Goal: Task Accomplishment & Management: Manage account settings

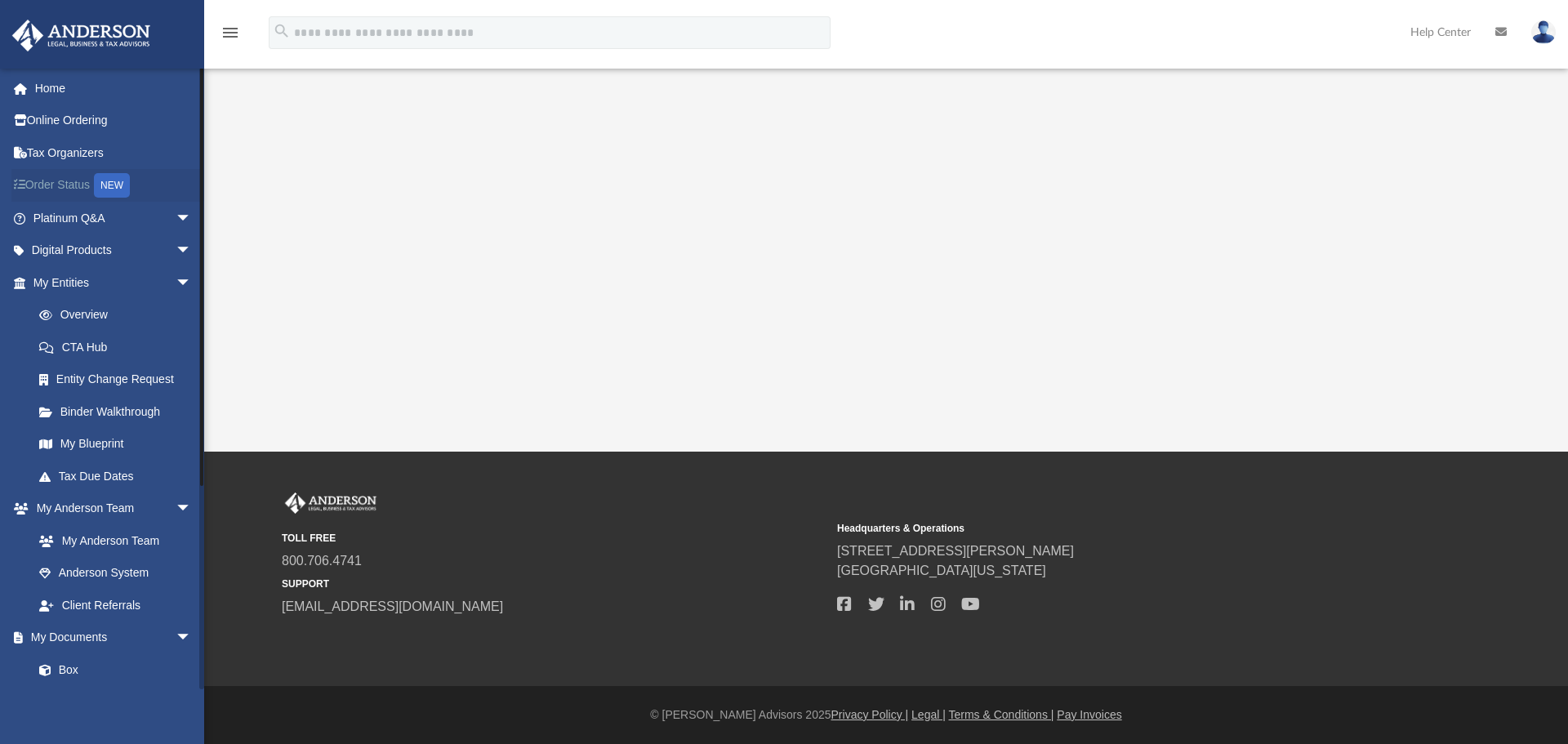
click at [85, 177] on link "Order Status NEW" at bounding box center [113, 186] width 205 height 34
click at [61, 121] on link "Online Ordering" at bounding box center [113, 121] width 205 height 33
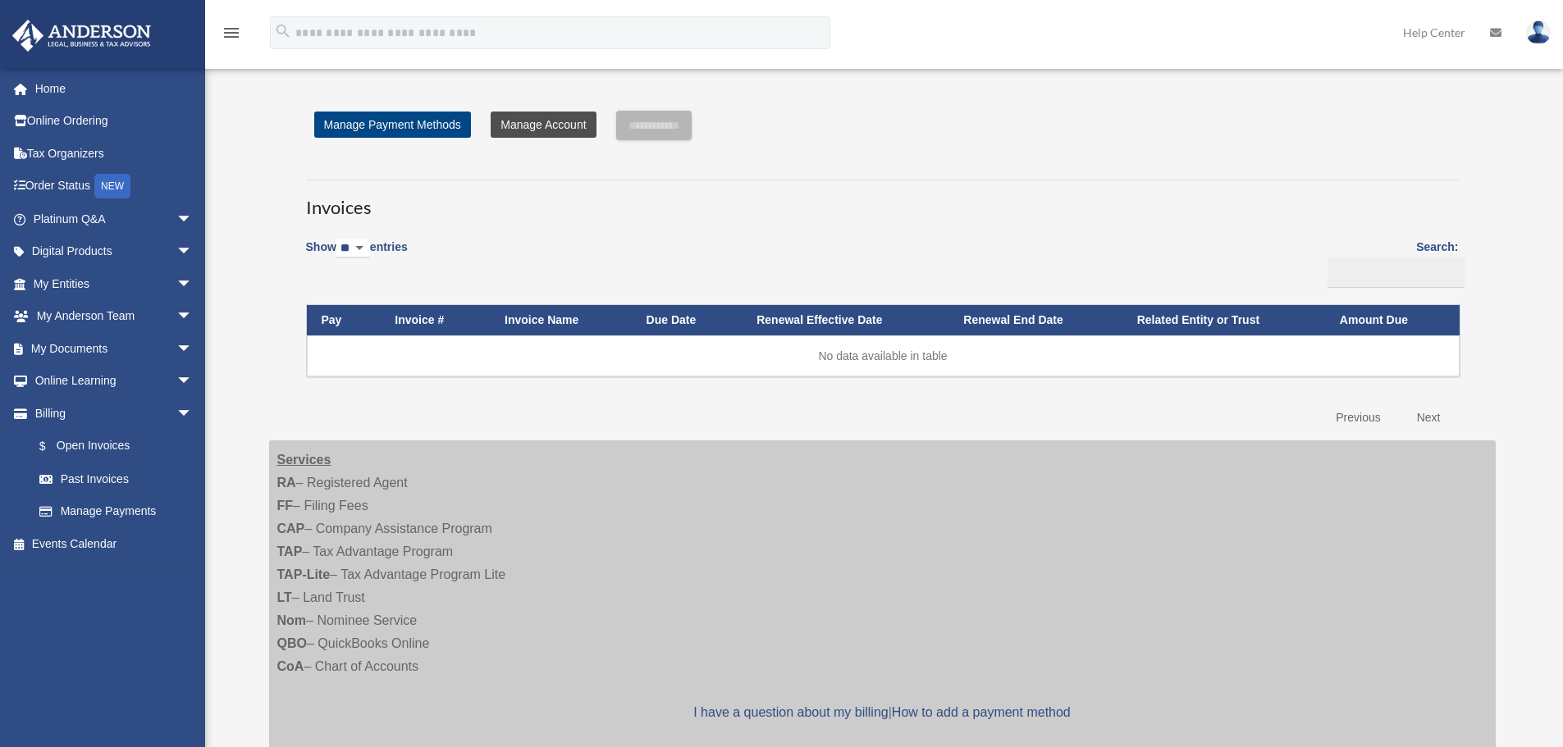
click at [539, 122] on link "Manage Account" at bounding box center [543, 125] width 105 height 26
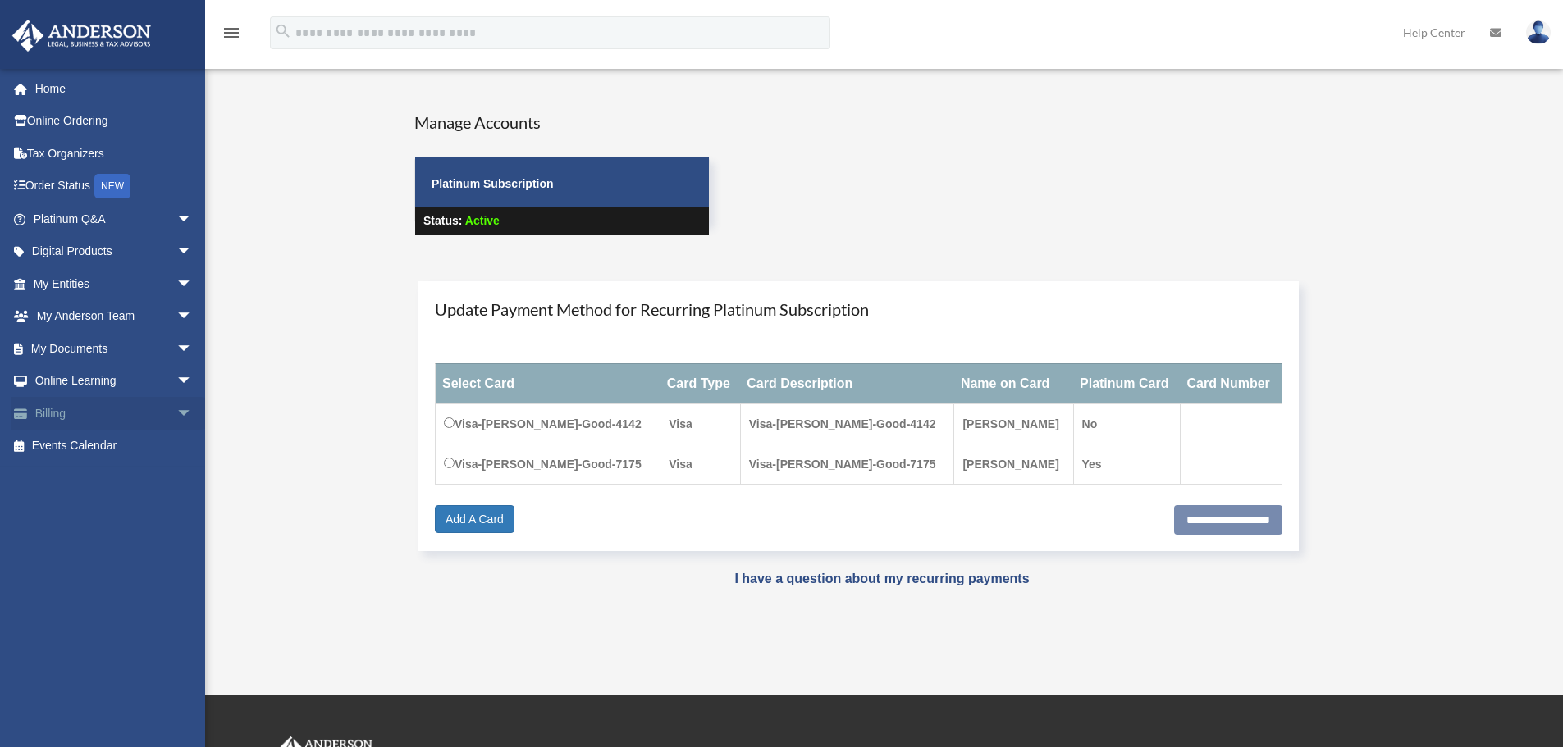
click at [176, 409] on span "arrow_drop_down" at bounding box center [192, 414] width 33 height 34
click at [110, 477] on link "Past Invoices" at bounding box center [120, 479] width 194 height 33
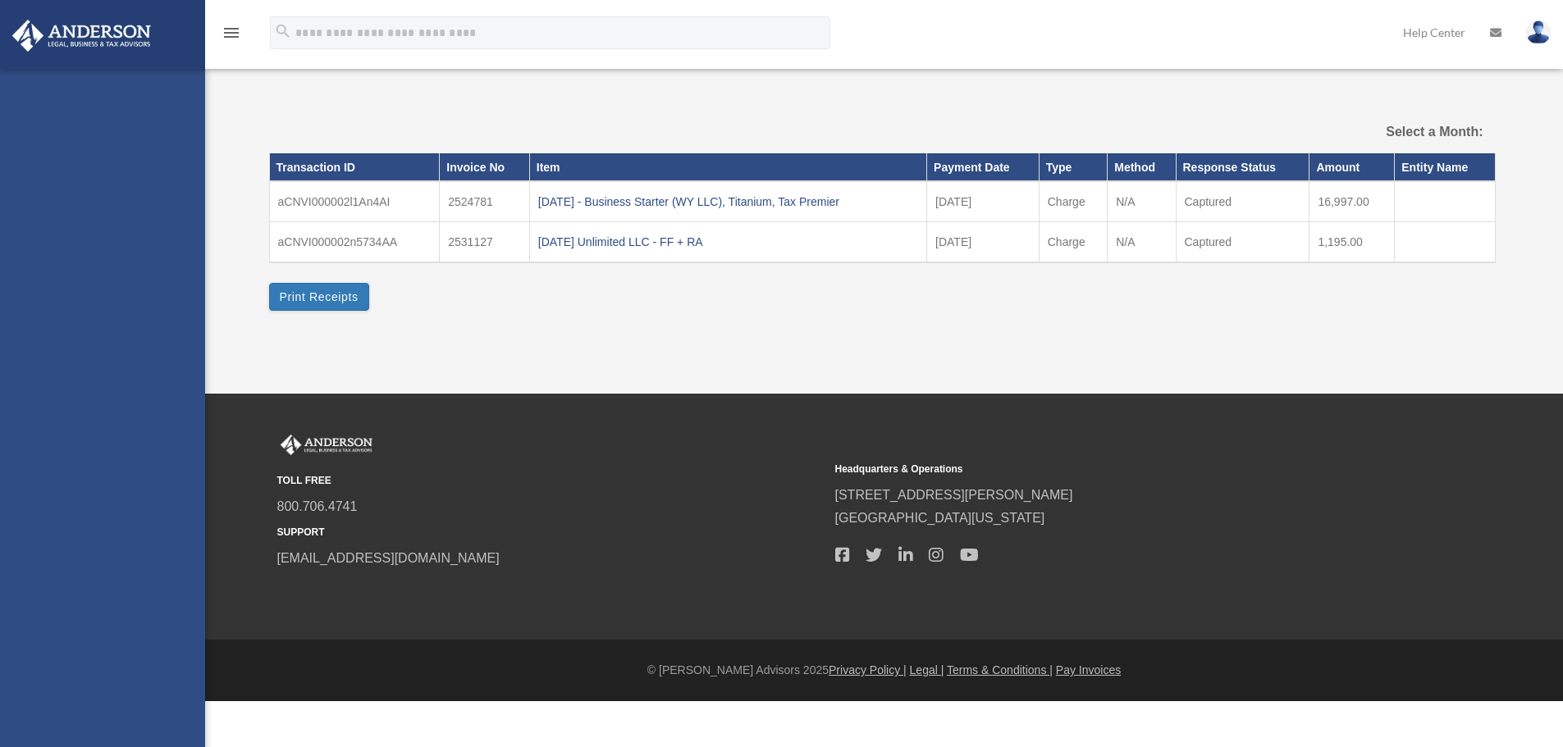
select select
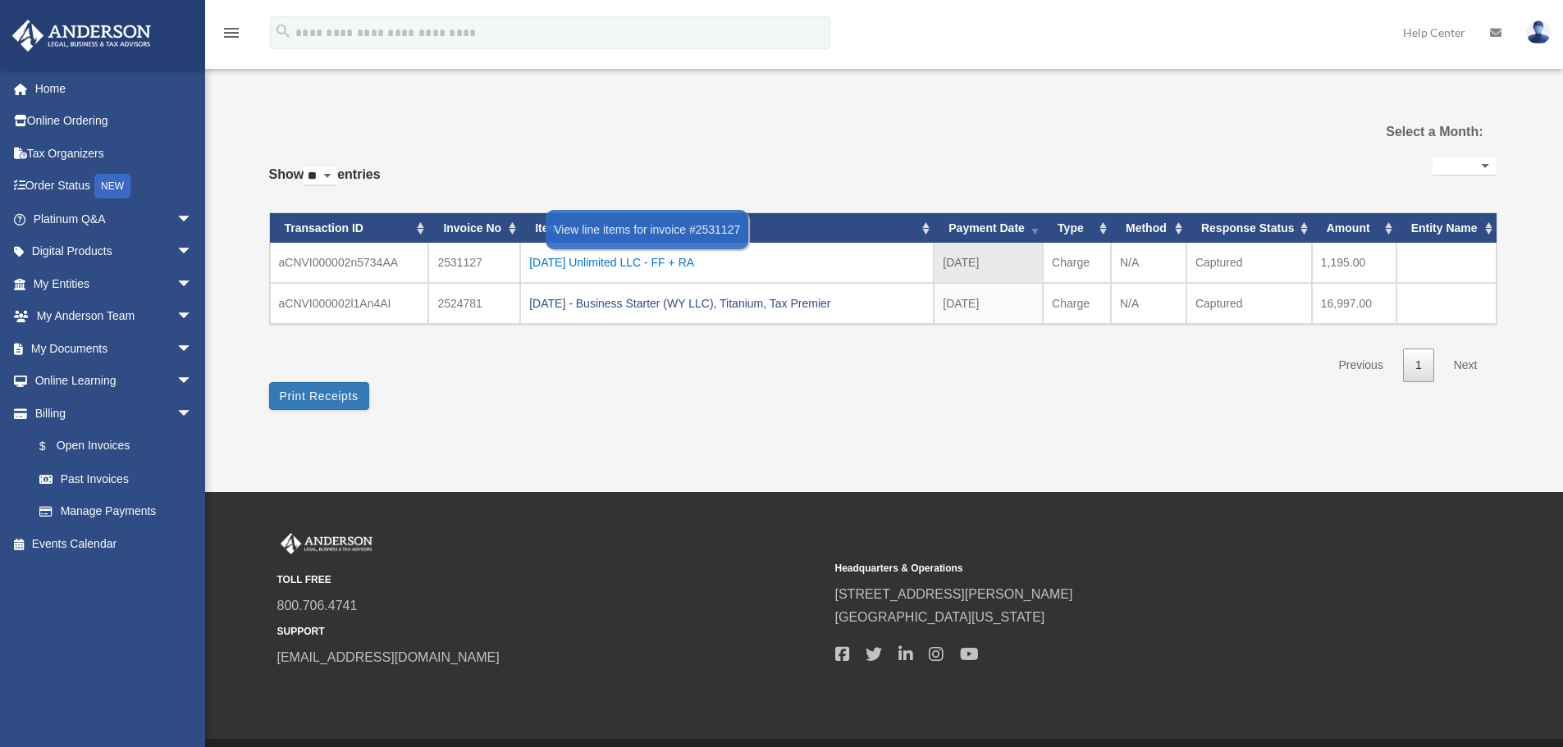
click at [675, 256] on div "[DATE] Unlimited LLC - FF + RA" at bounding box center [726, 262] width 395 height 23
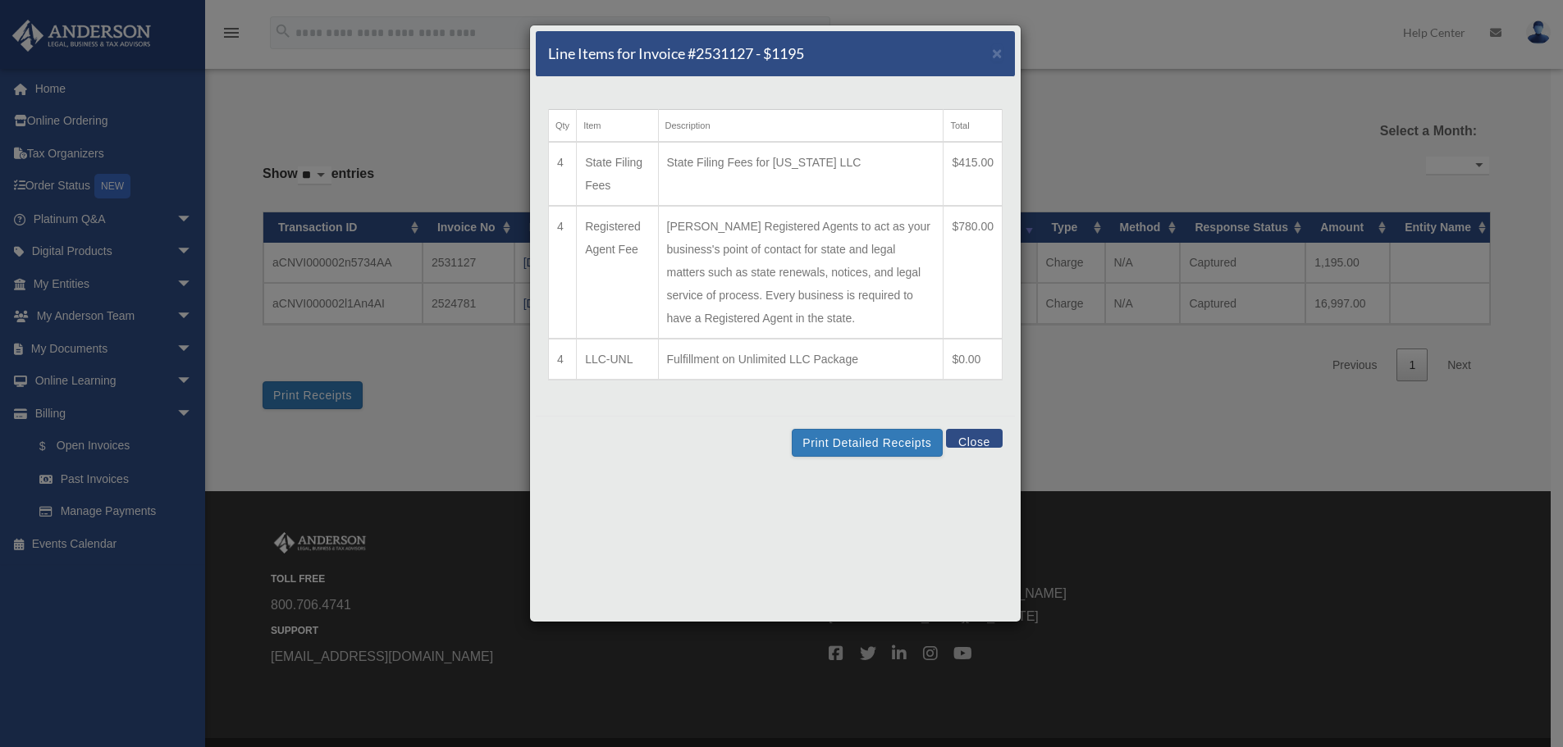
click at [974, 441] on button "Close" at bounding box center [974, 438] width 57 height 19
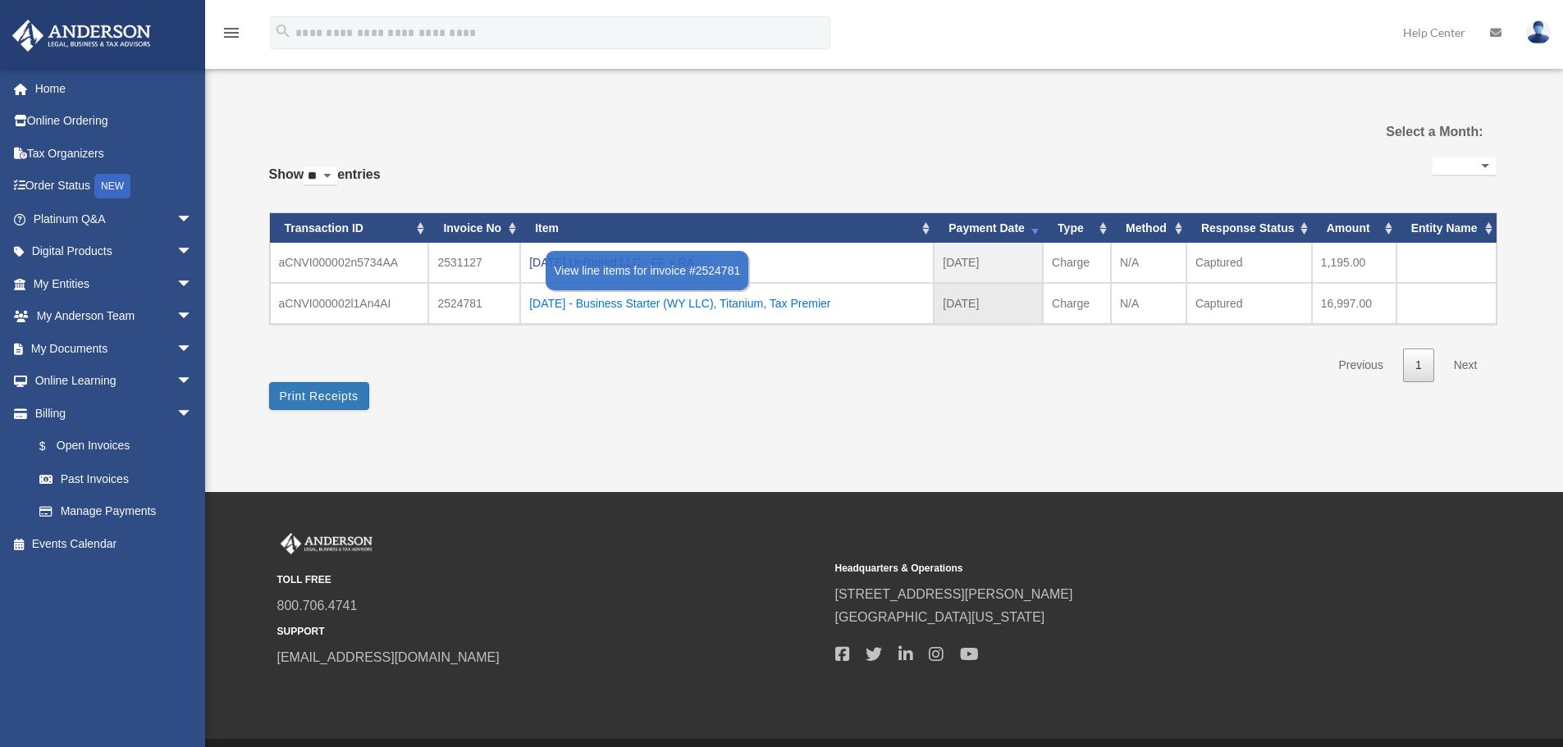
click at [657, 301] on div "[DATE] - Business Starter (WY LLC), Titanium, Tax Premier" at bounding box center [726, 303] width 395 height 23
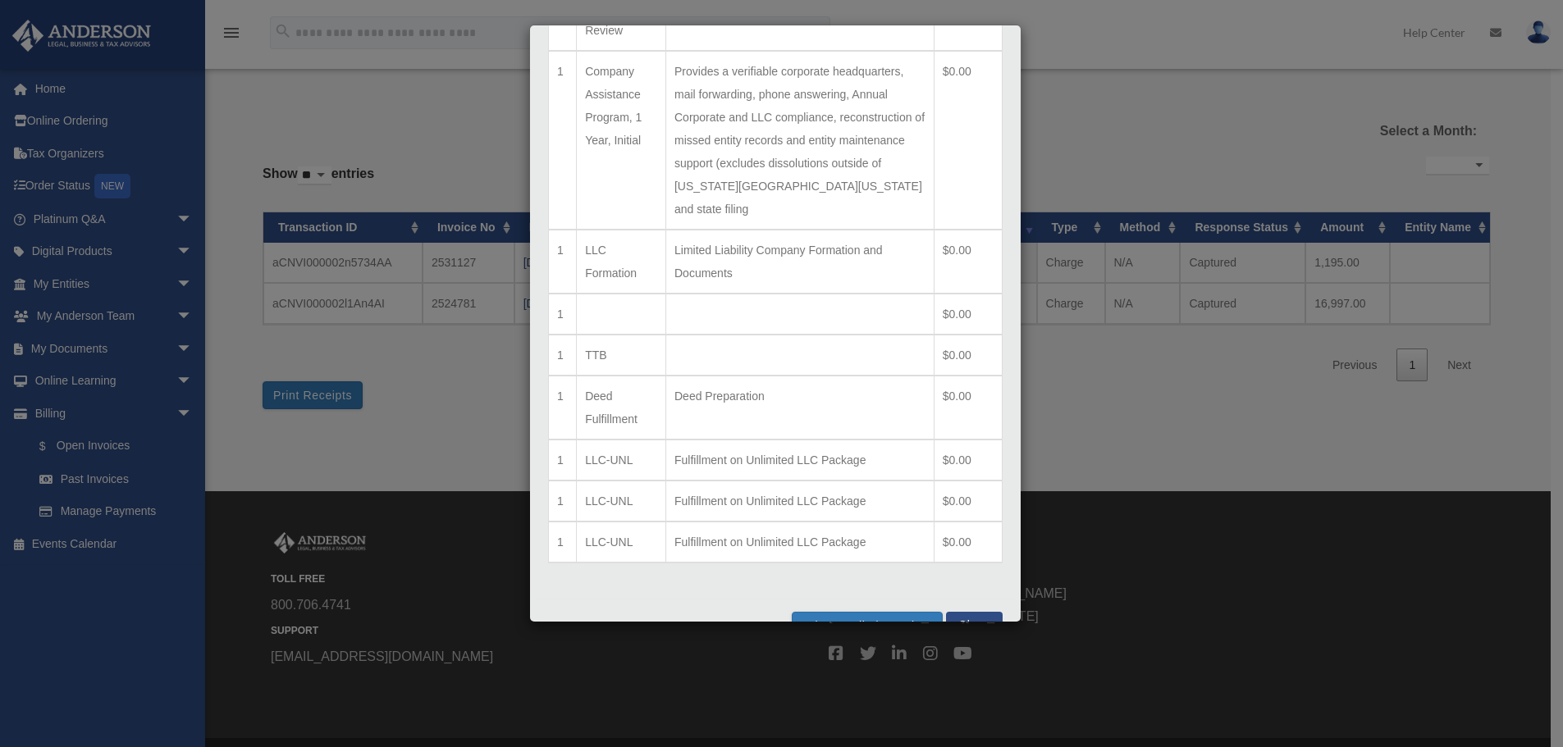
scroll to position [946, 0]
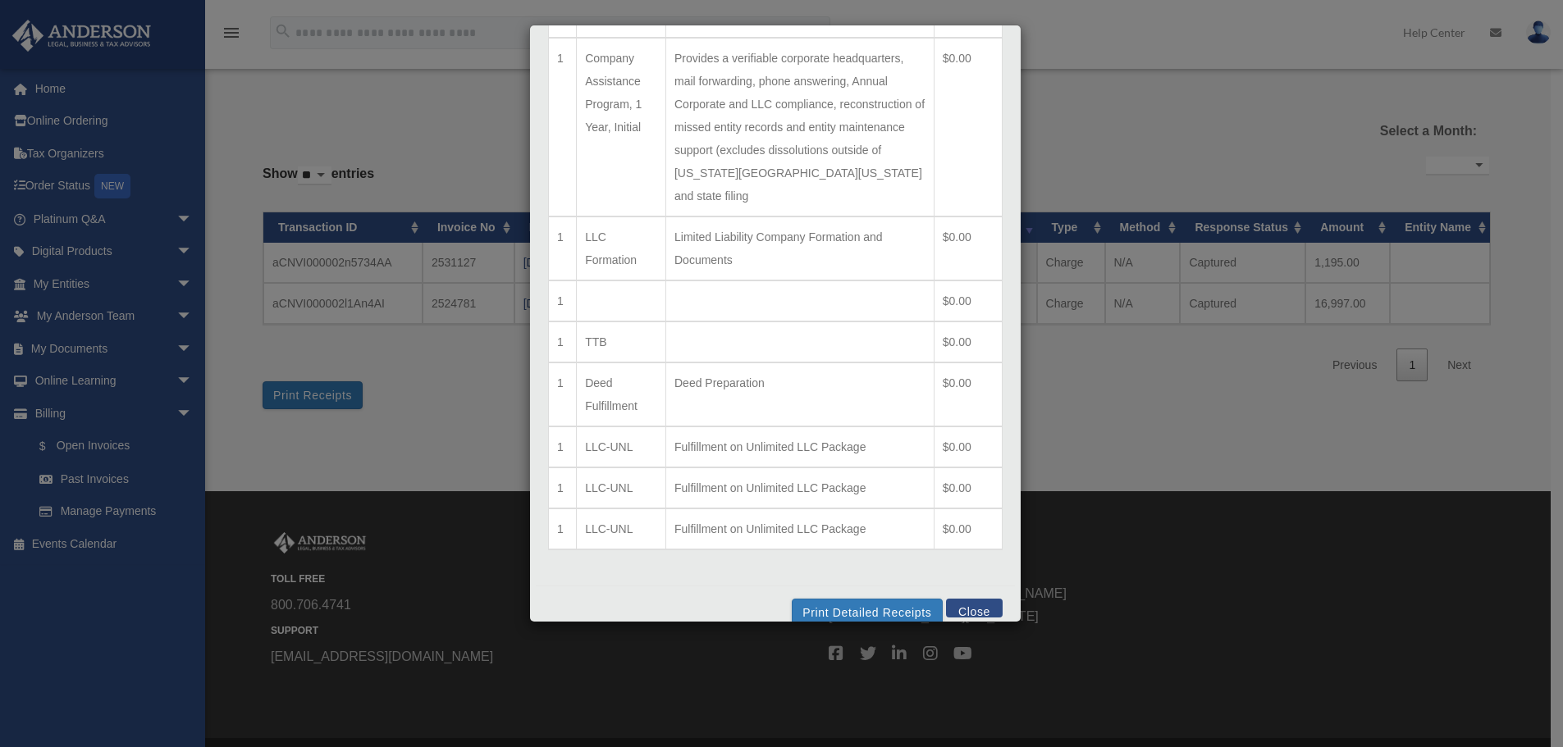
click at [962, 599] on button "Close" at bounding box center [974, 608] width 57 height 19
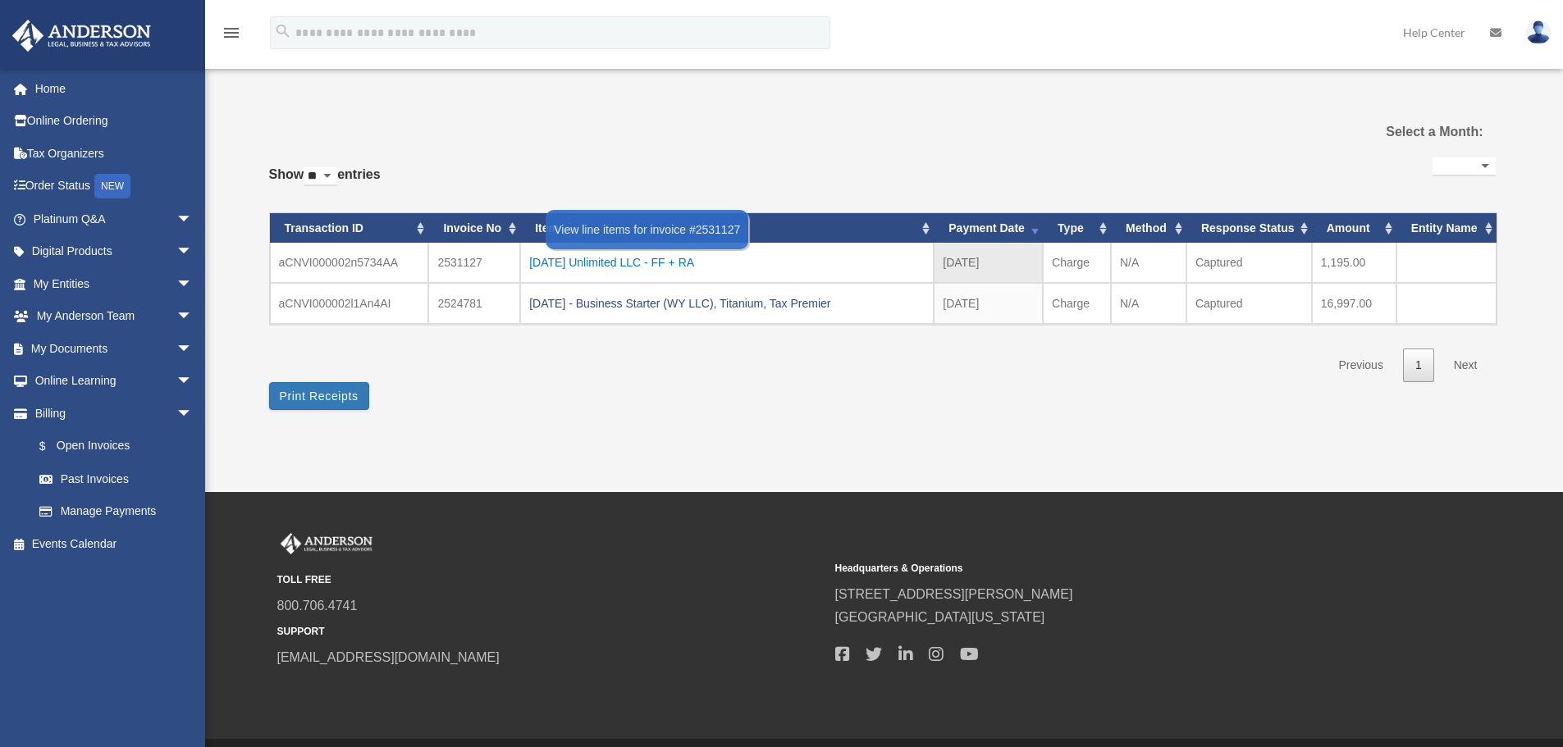
click at [658, 258] on div "[DATE] Unlimited LLC - FF + RA" at bounding box center [726, 262] width 395 height 23
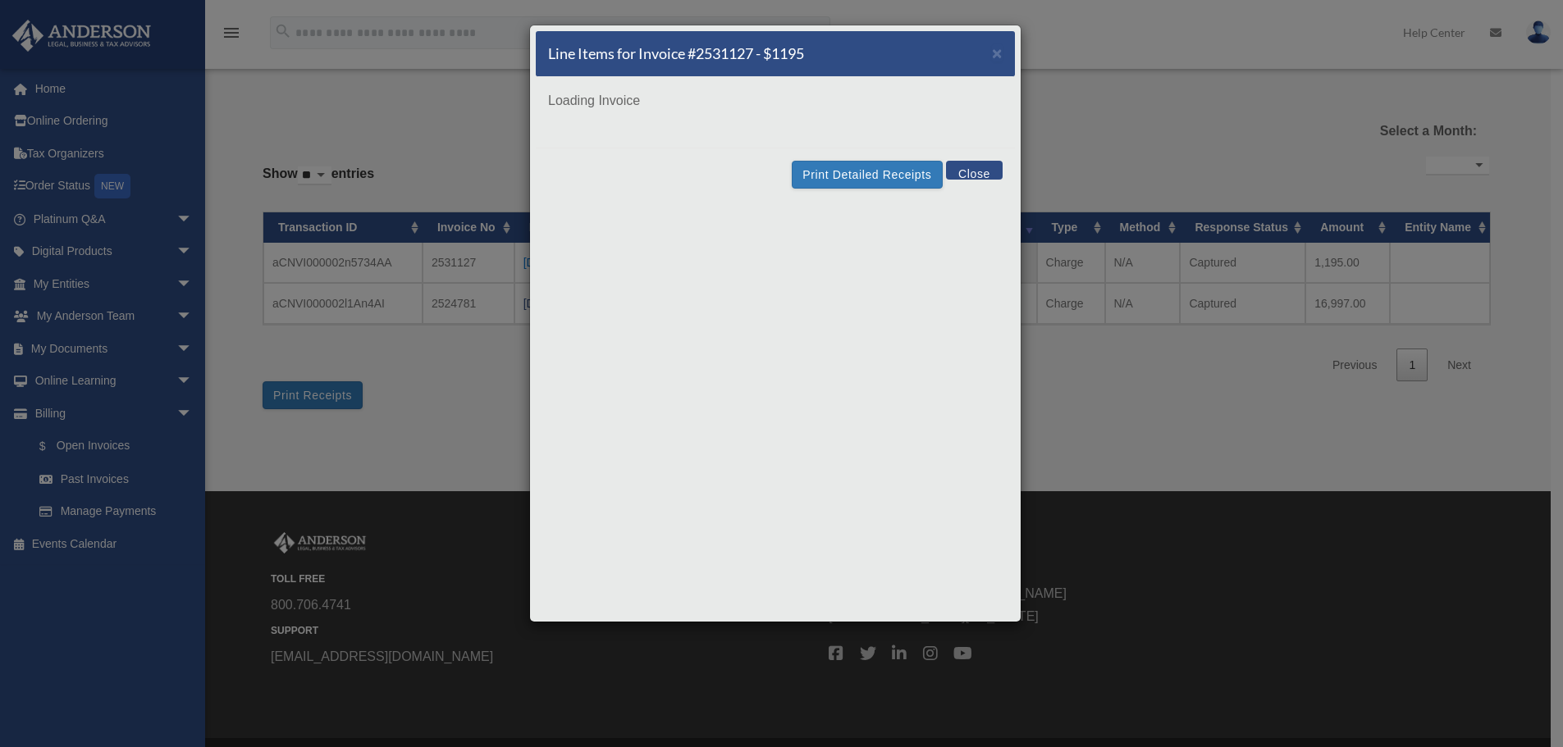
scroll to position [0, 0]
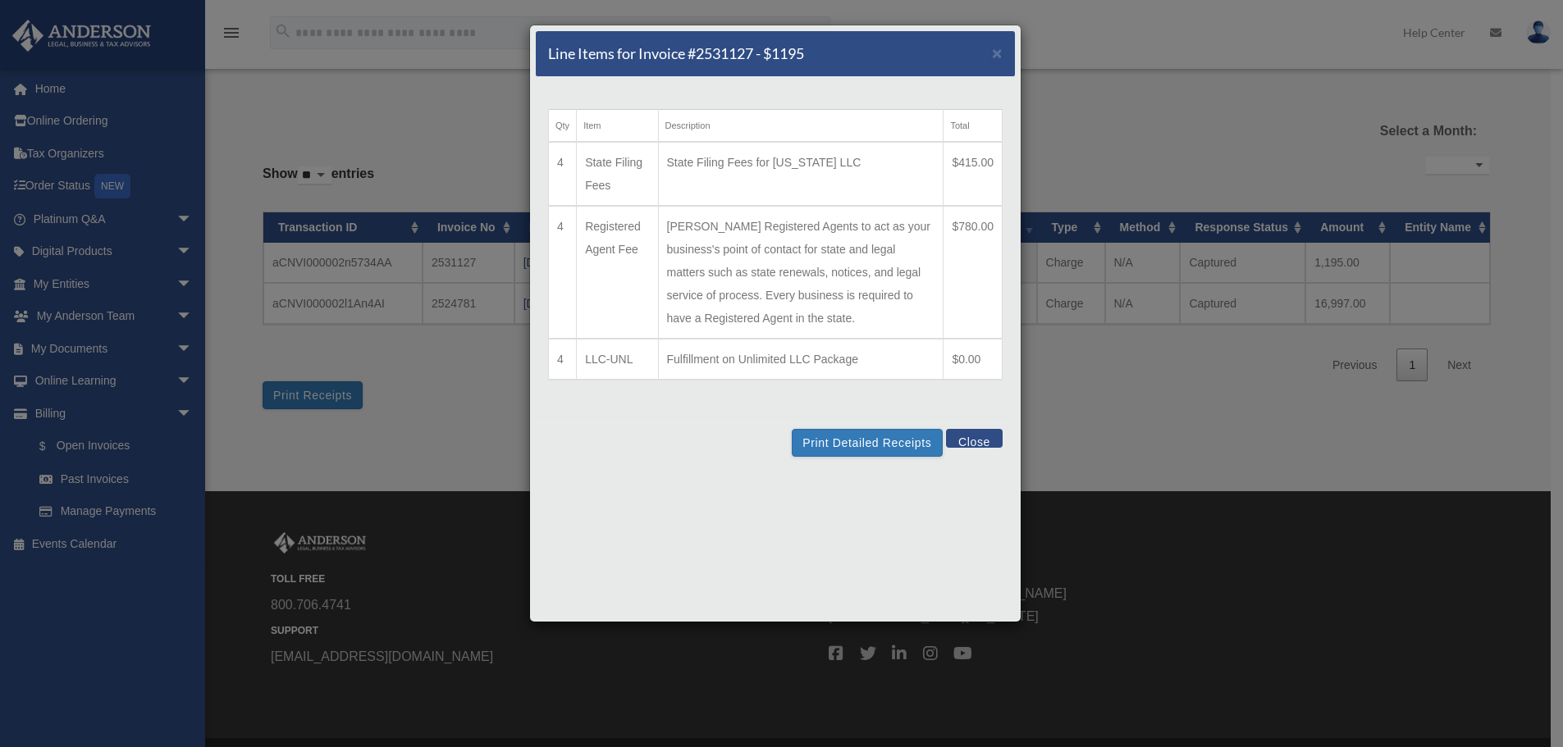
click at [979, 440] on button "Close" at bounding box center [974, 438] width 57 height 19
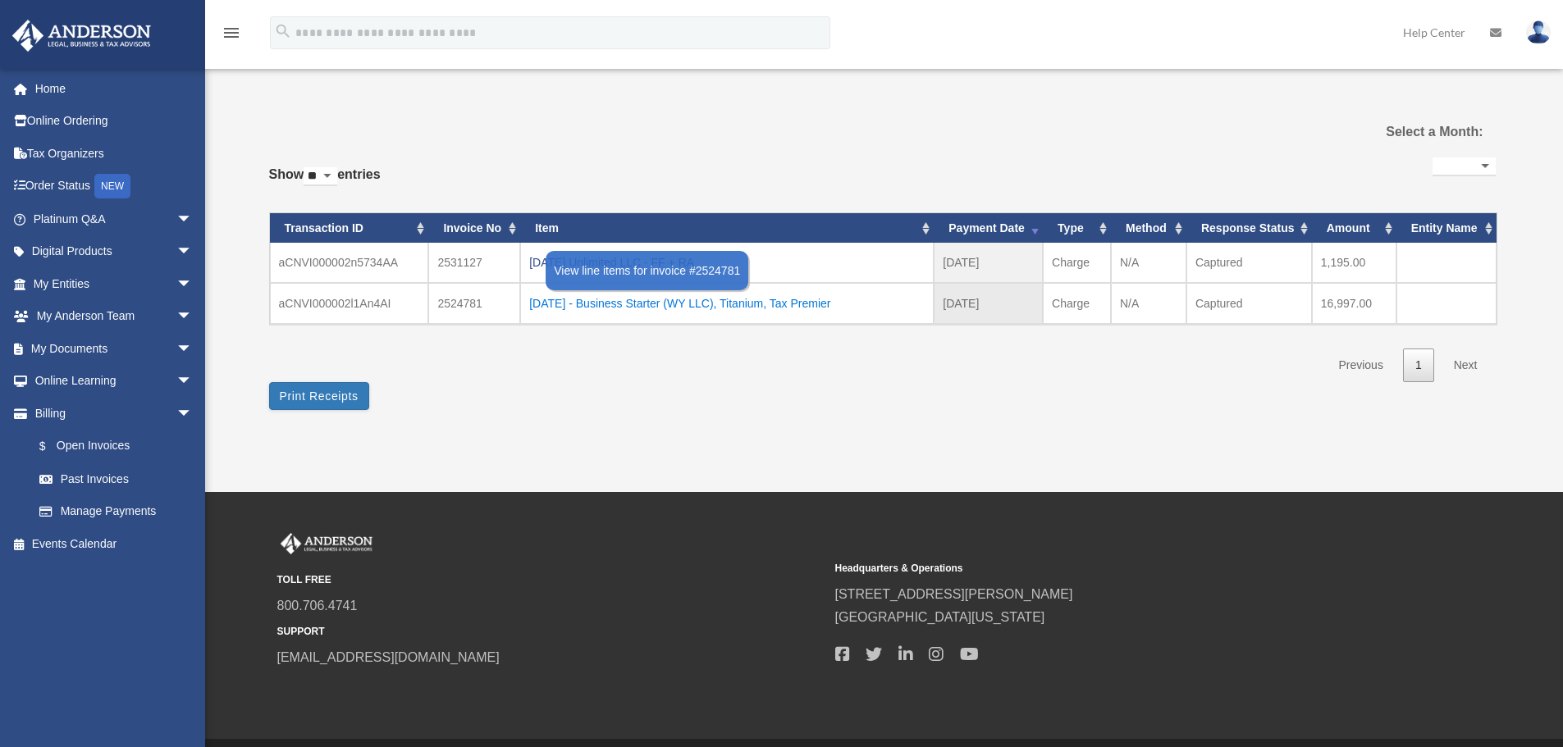
click at [697, 299] on div "[DATE] - Business Starter (WY LLC), Titanium, Tax Premier" at bounding box center [726, 303] width 395 height 23
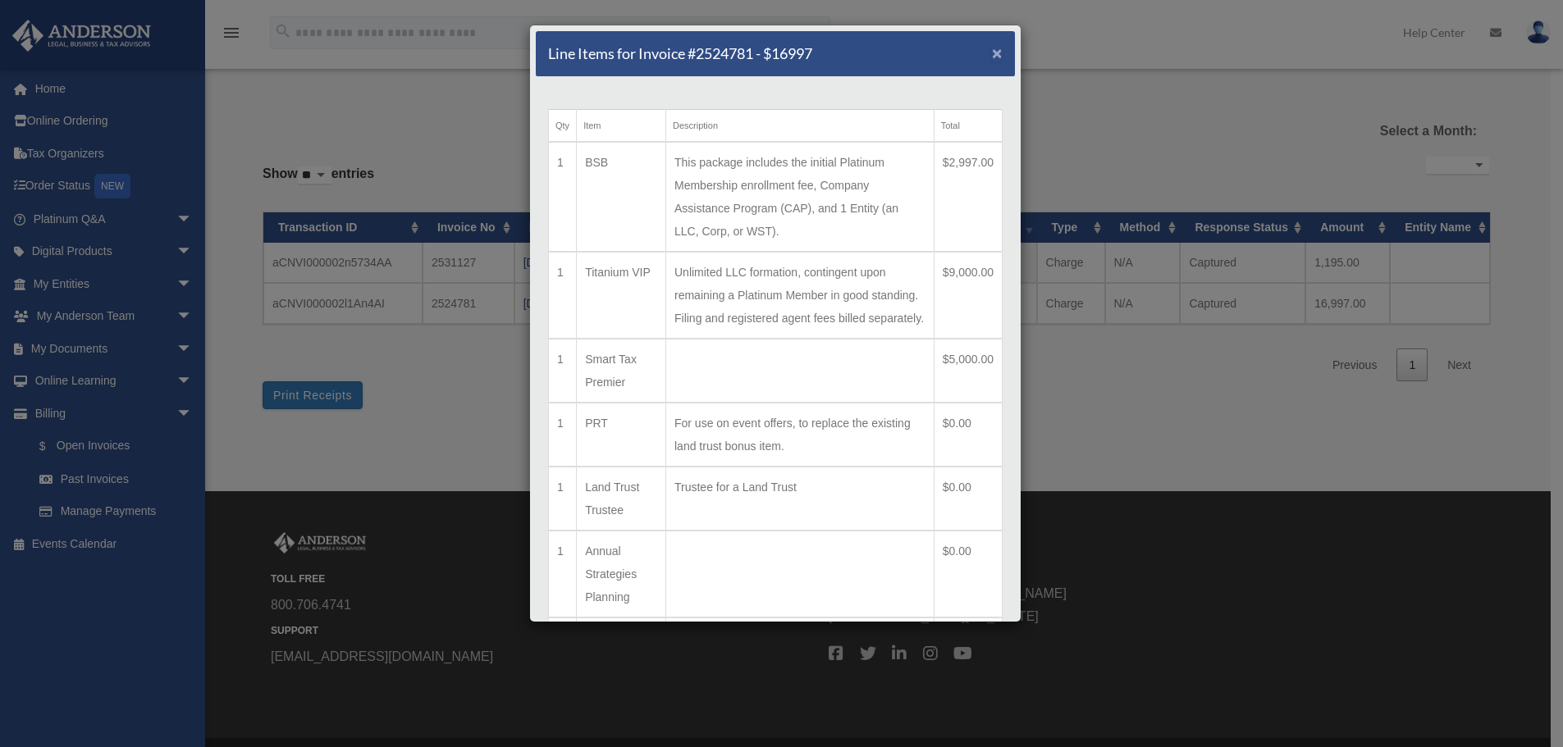
click at [992, 56] on span "×" at bounding box center [997, 52] width 11 height 19
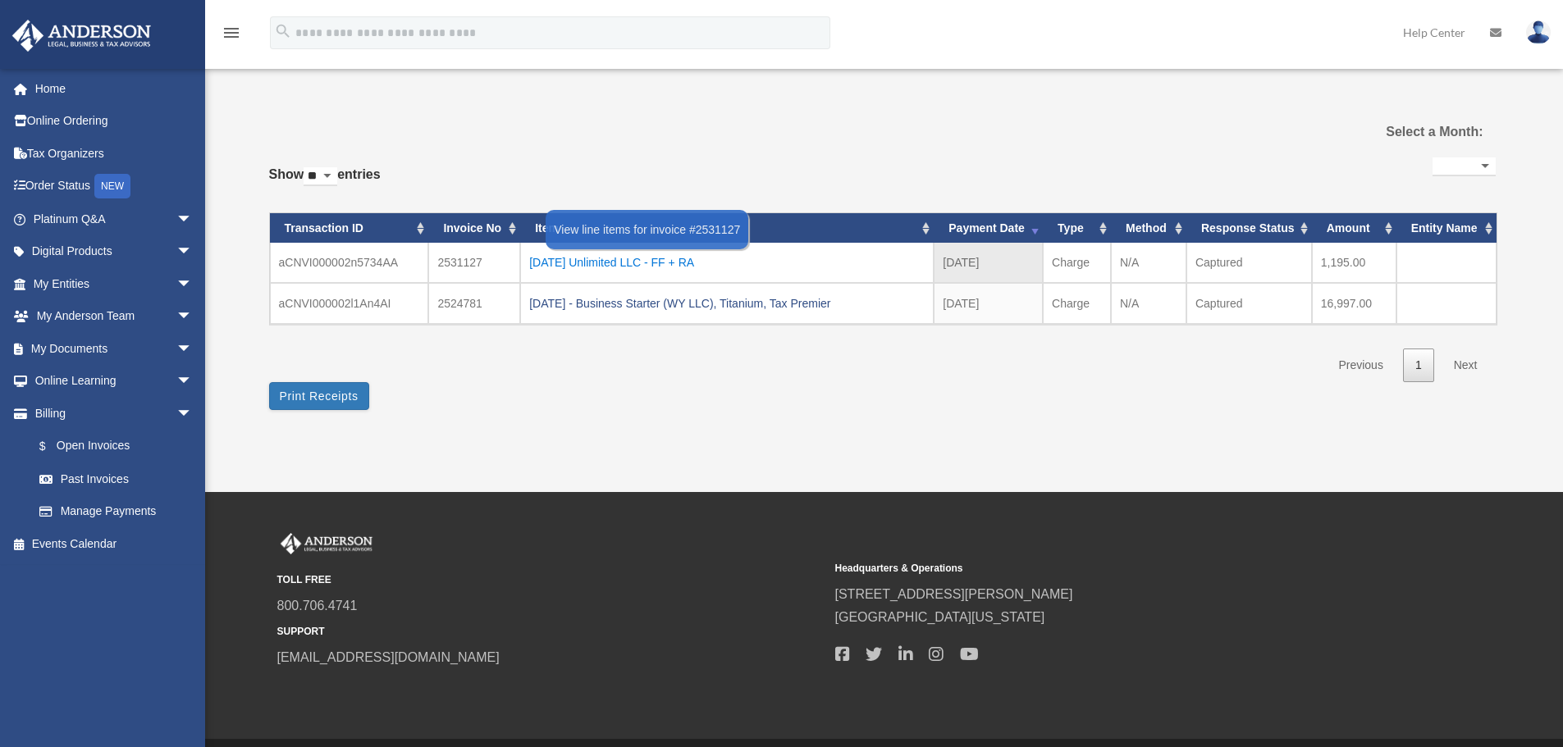
click at [656, 260] on div "[DATE] Unlimited LLC - FF + RA" at bounding box center [726, 262] width 395 height 23
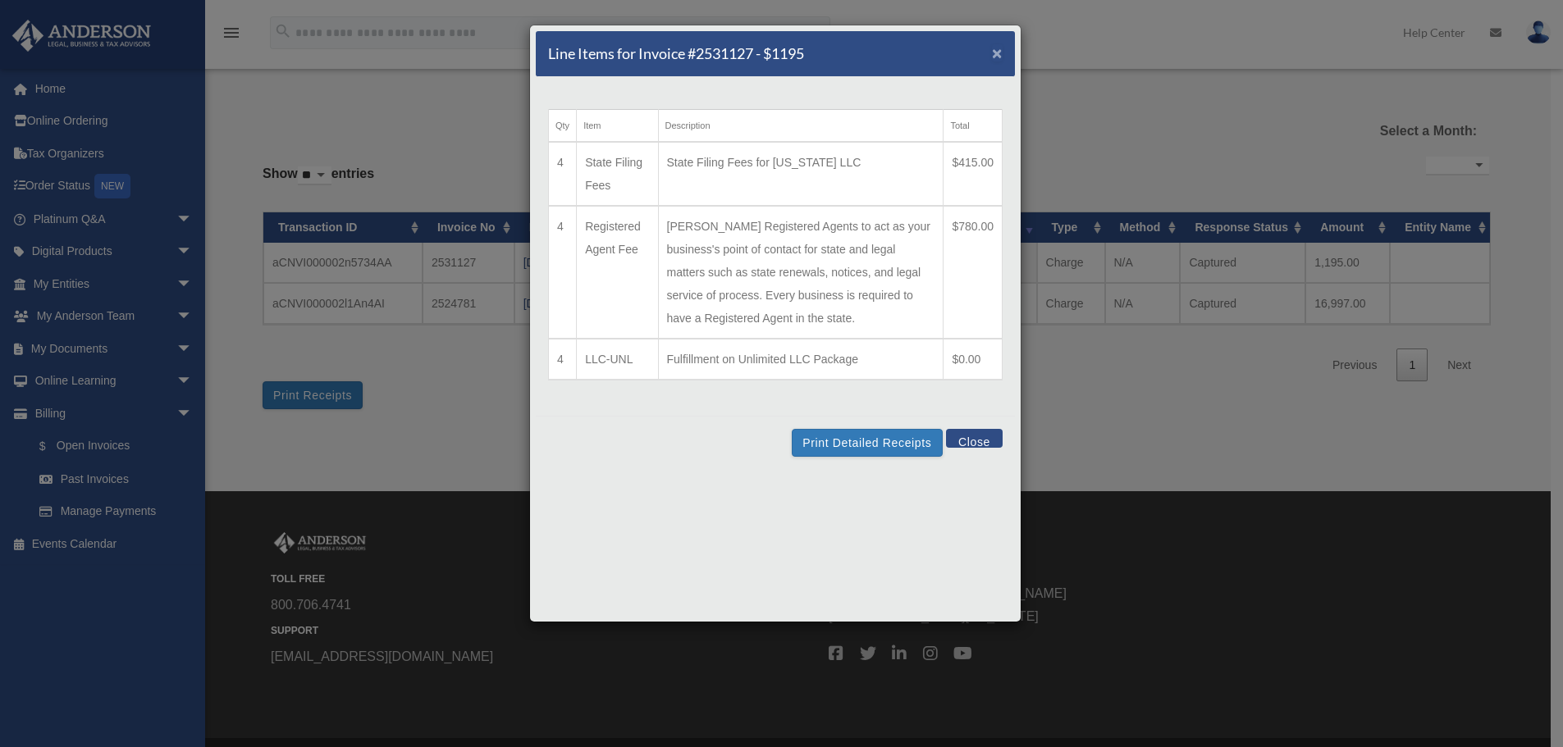
click at [995, 51] on span "×" at bounding box center [997, 52] width 11 height 19
